Goal: Task Accomplishment & Management: Complete application form

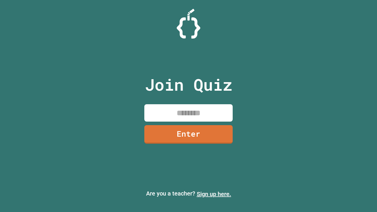
click at [214, 194] on link "Sign up here." at bounding box center [214, 193] width 34 height 7
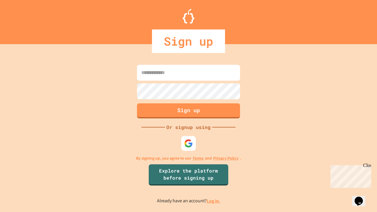
click at [214, 201] on link "Log in." at bounding box center [214, 201] width 14 height 6
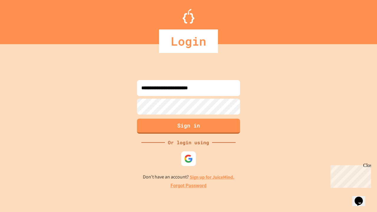
type input "**********"
